Goal: Find specific page/section: Find specific page/section

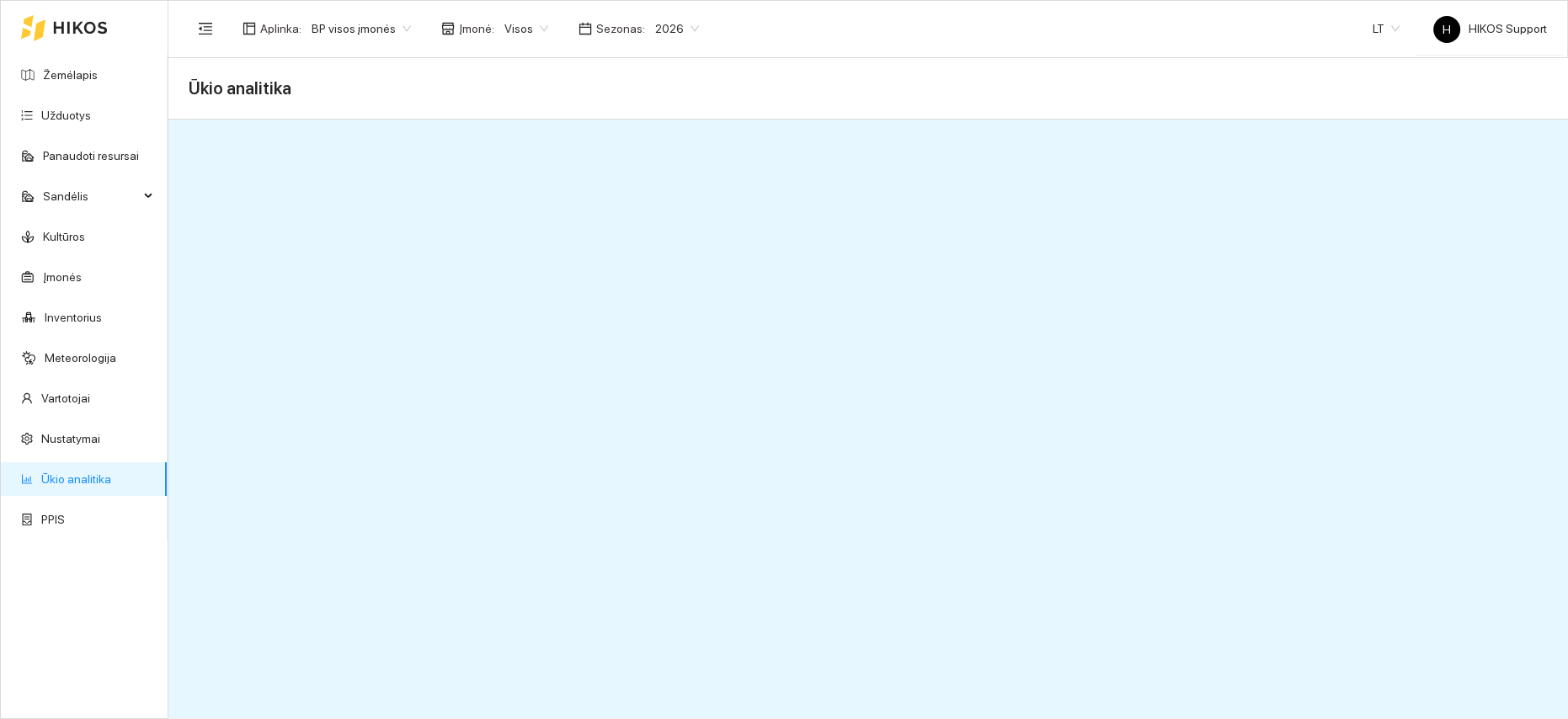
click at [76, 478] on link "Ūkio analitika" at bounding box center [76, 478] width 70 height 13
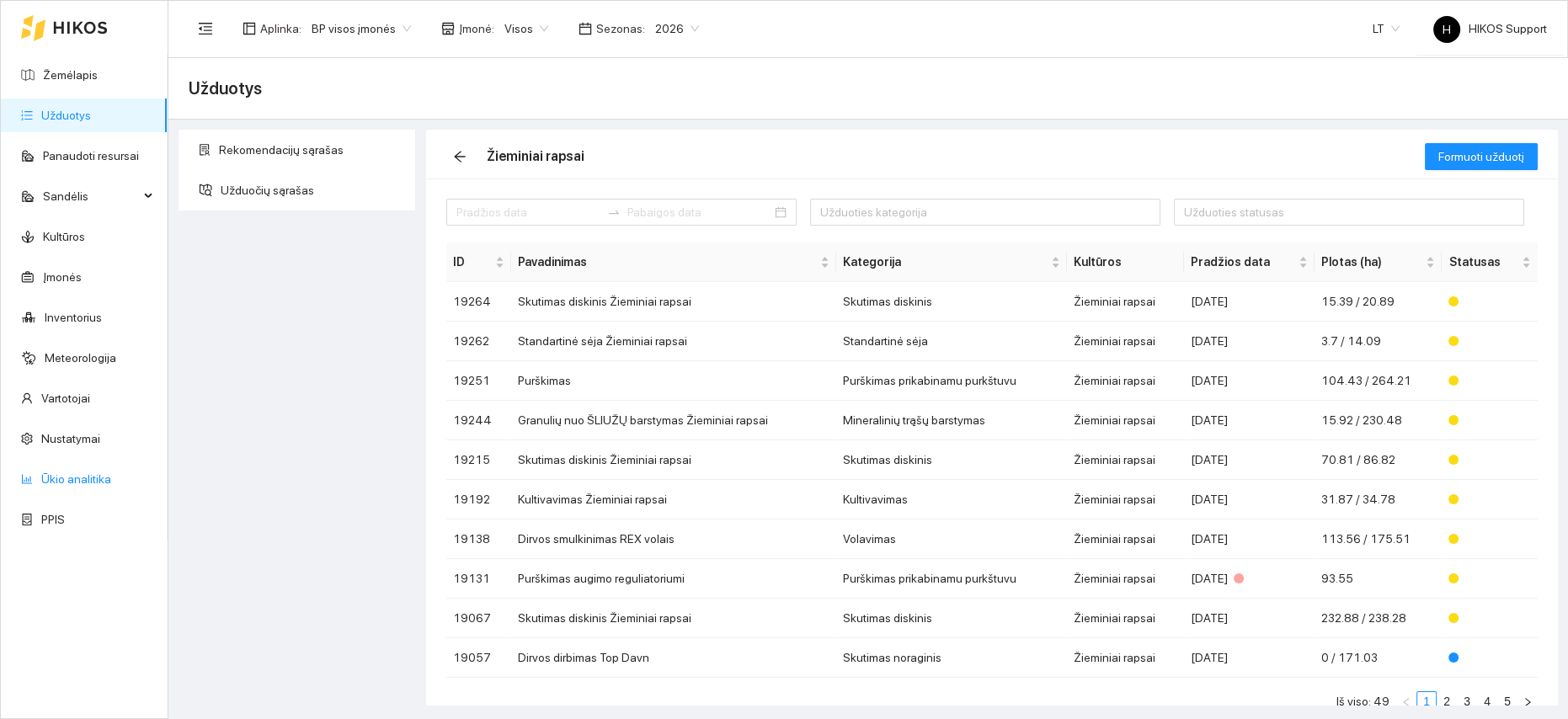
drag, startPoint x: 68, startPoint y: 475, endPoint x: 80, endPoint y: 473, distance: 12.2
click at [68, 475] on link "Ūkio analitika" at bounding box center [76, 478] width 70 height 13
